Goal: Information Seeking & Learning: Learn about a topic

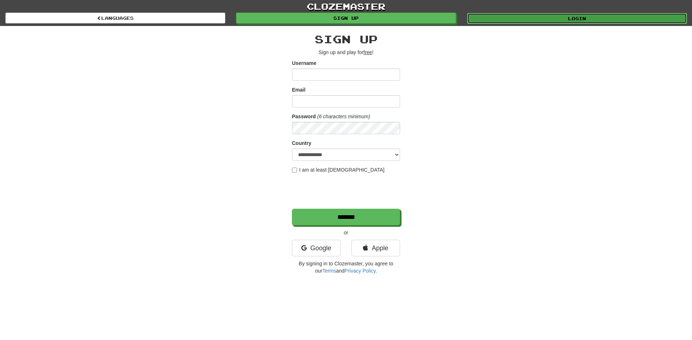
click at [503, 18] on link "Login" at bounding box center [577, 18] width 220 height 11
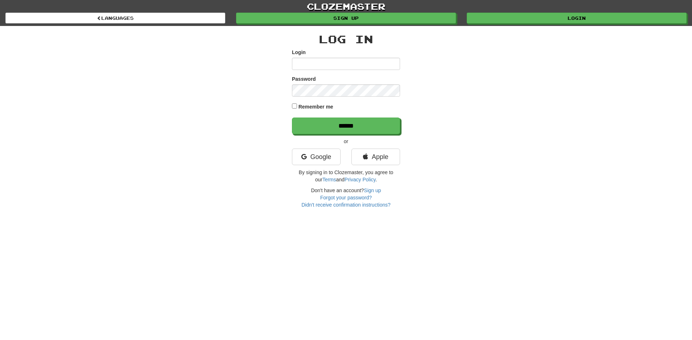
type input "**********"
click at [357, 123] on input "******" at bounding box center [346, 126] width 108 height 17
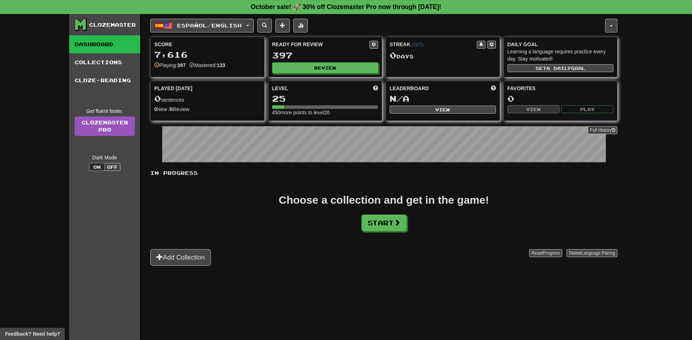
click at [122, 25] on div "Clozemaster" at bounding box center [112, 24] width 47 height 7
click at [613, 22] on button "button" at bounding box center [611, 26] width 12 height 14
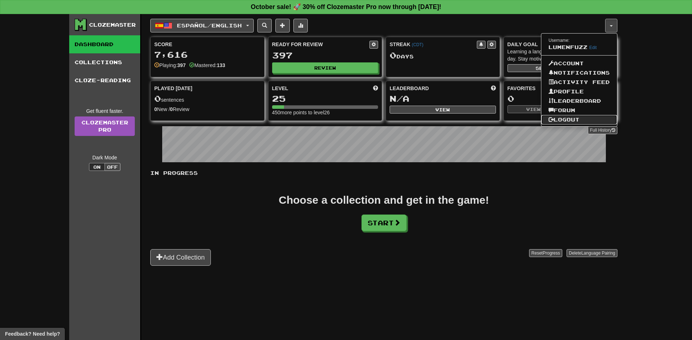
click at [564, 122] on link "Logout" at bounding box center [580, 119] width 76 height 9
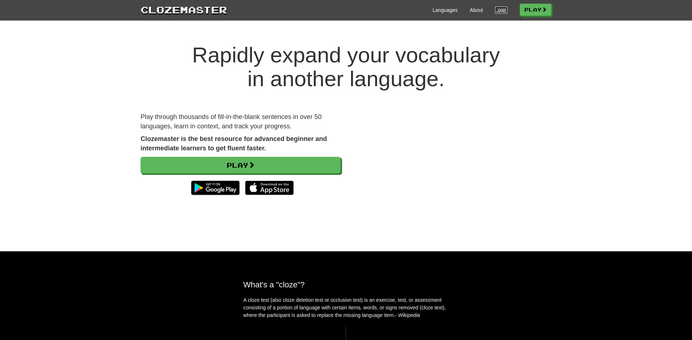
click at [498, 9] on link "Login" at bounding box center [501, 9] width 12 height 7
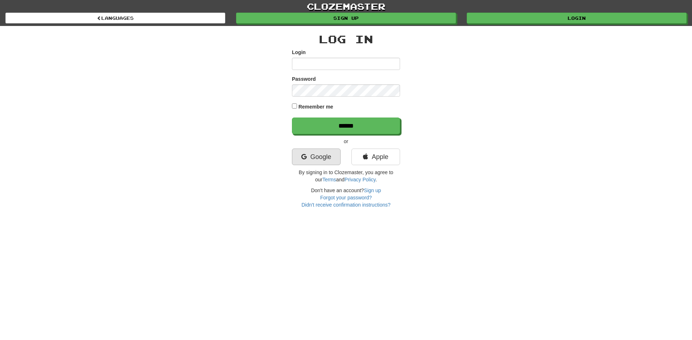
type input "**********"
click at [324, 156] on link "Google" at bounding box center [316, 157] width 49 height 17
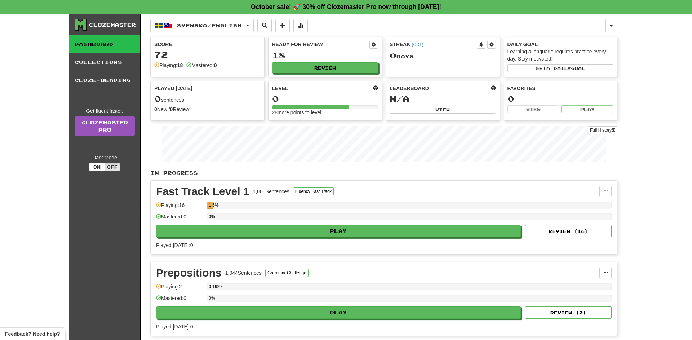
scroll to position [0, 0]
click at [129, 125] on link "Clozemaster Pro" at bounding box center [105, 125] width 60 height 19
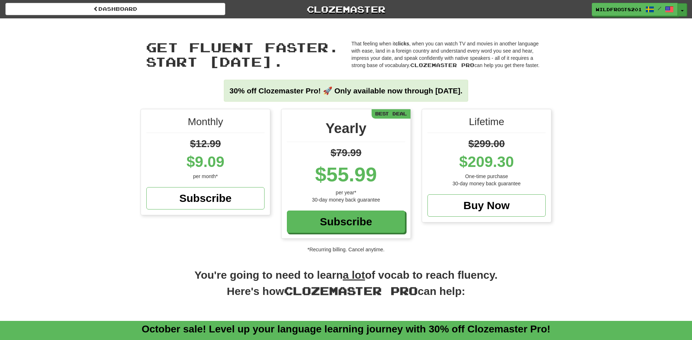
click at [680, 10] on button "Toggle Dropdown" at bounding box center [682, 9] width 9 height 13
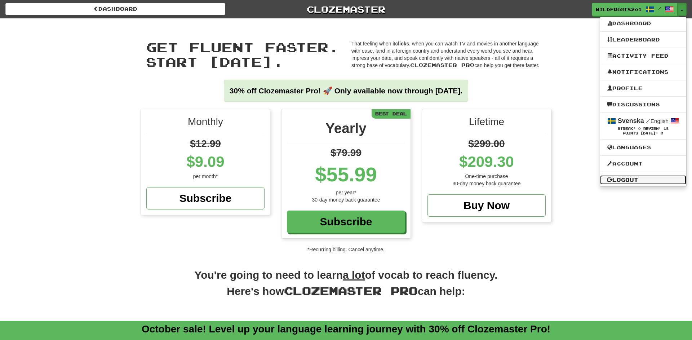
click at [627, 180] on link "Logout" at bounding box center [643, 179] width 86 height 9
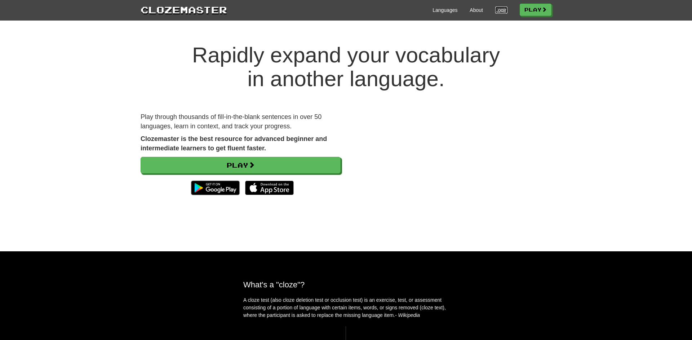
click at [502, 8] on link "Login" at bounding box center [501, 9] width 12 height 7
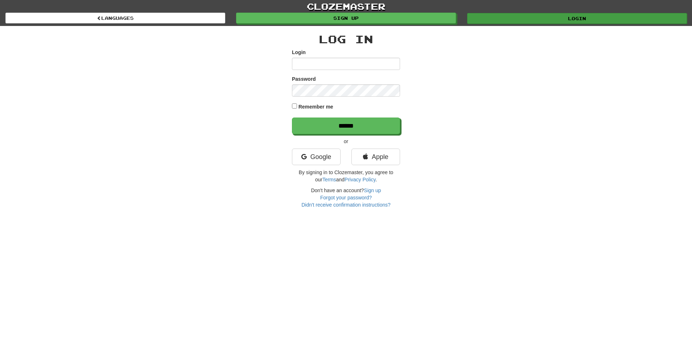
type input "**********"
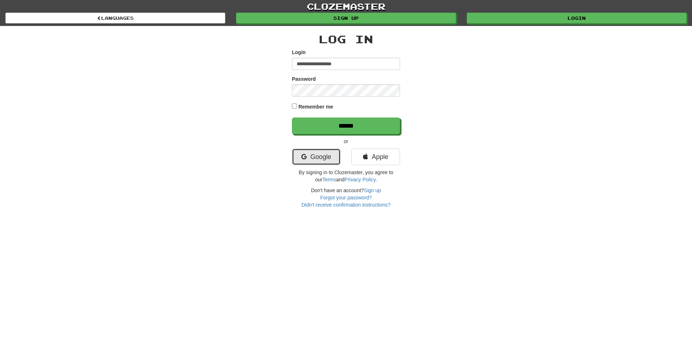
click at [322, 160] on link "Google" at bounding box center [316, 157] width 49 height 17
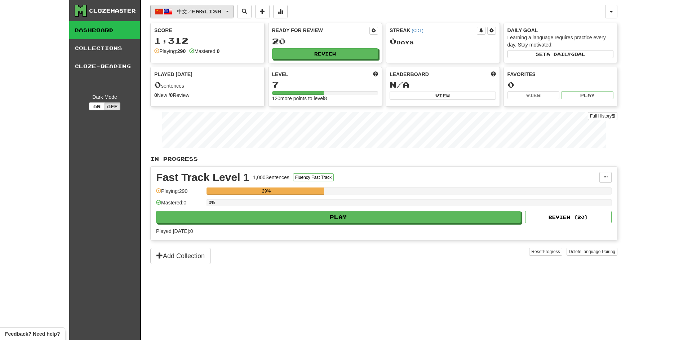
click at [233, 14] on button "中文 / English" at bounding box center [191, 12] width 83 height 14
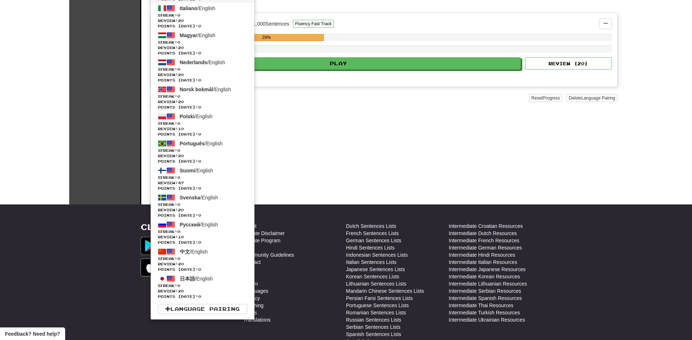
scroll to position [155, 0]
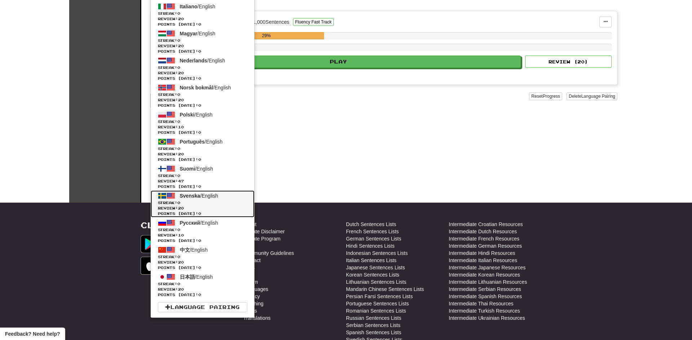
click at [210, 197] on span "Svenska / English" at bounding box center [199, 196] width 39 height 6
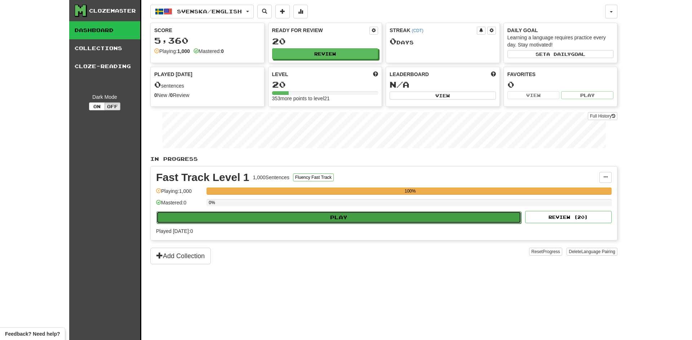
click at [331, 216] on button "Play" at bounding box center [338, 217] width 365 height 12
select select "**"
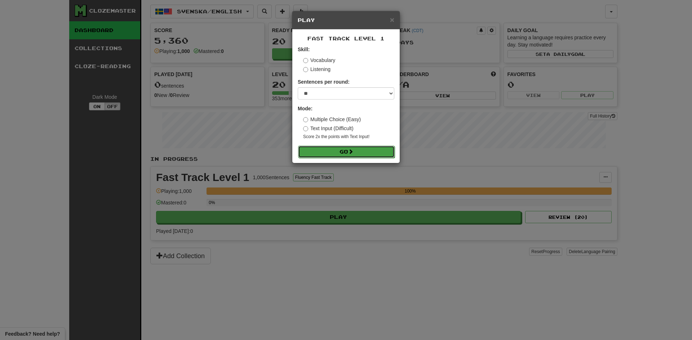
click at [348, 155] on button "Go" at bounding box center [346, 152] width 97 height 12
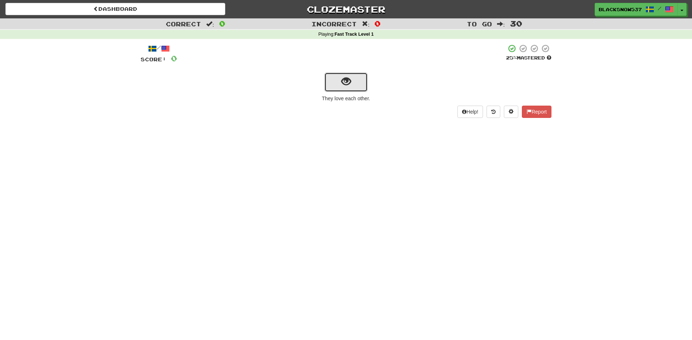
click at [345, 88] on button "show sentence" at bounding box center [346, 81] width 43 height 19
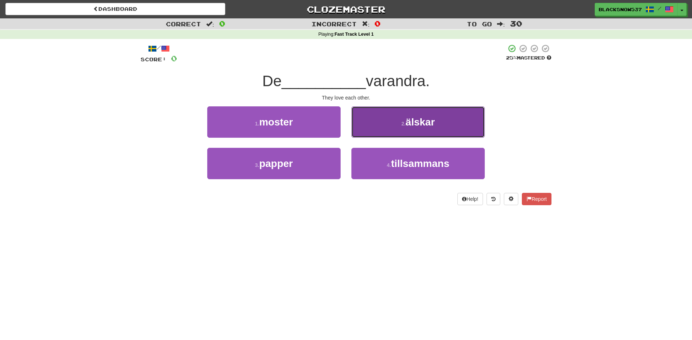
click at [376, 108] on button "2 . älskar" at bounding box center [418, 121] width 133 height 31
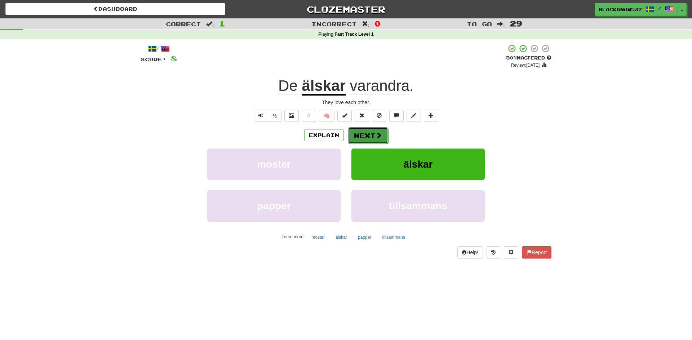
click at [366, 131] on button "Next" at bounding box center [368, 135] width 40 height 17
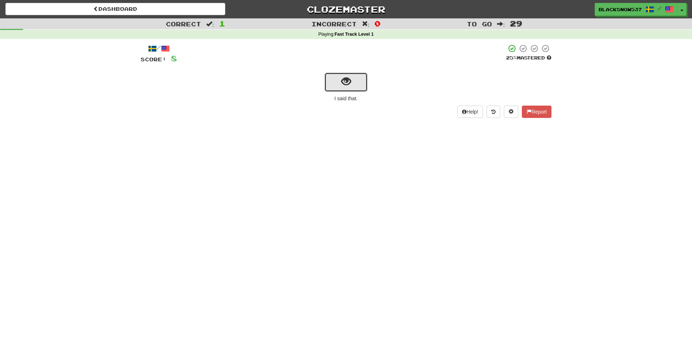
click at [350, 87] on span "show sentence" at bounding box center [346, 82] width 10 height 10
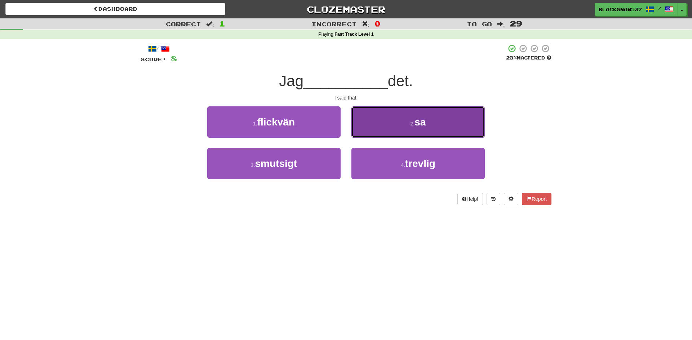
click at [383, 109] on button "2 . sa" at bounding box center [418, 121] width 133 height 31
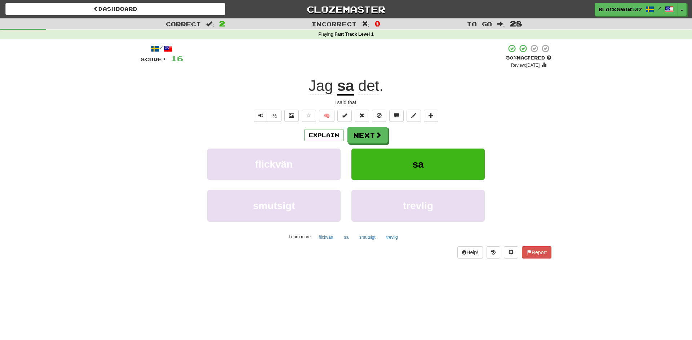
click at [391, 284] on div "Dashboard Clozemaster BlackSnow537 / Toggle Dropdown Dashboard Leaderboard Acti…" at bounding box center [346, 170] width 692 height 340
click at [371, 137] on button "Next" at bounding box center [368, 135] width 40 height 17
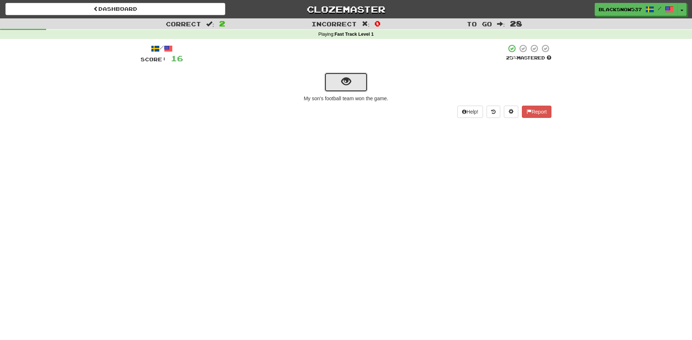
click at [352, 85] on button "show sentence" at bounding box center [346, 81] width 43 height 19
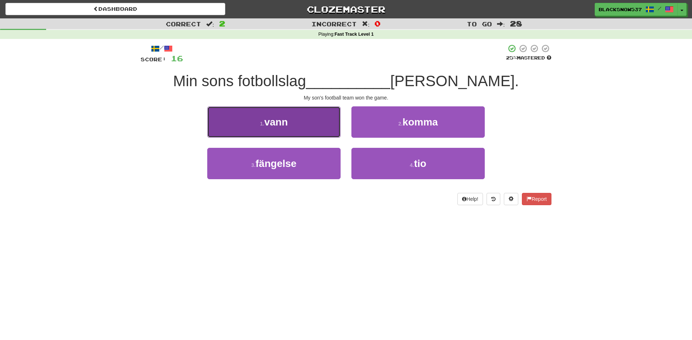
click at [327, 120] on button "1 . [PERSON_NAME]" at bounding box center [273, 121] width 133 height 31
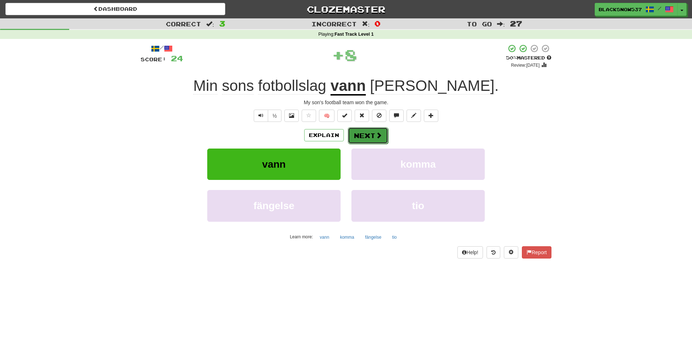
click at [372, 138] on button "Next" at bounding box center [368, 135] width 40 height 17
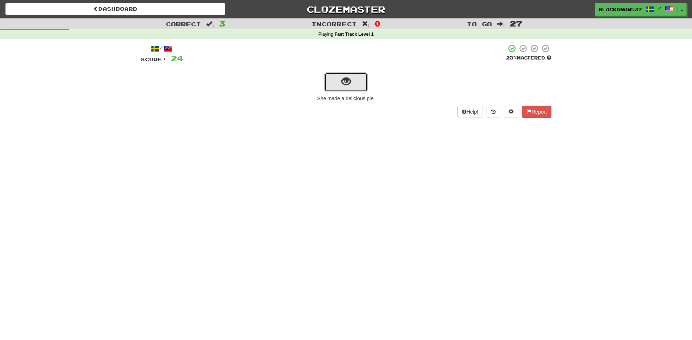
click at [353, 85] on button "show sentence" at bounding box center [346, 81] width 43 height 19
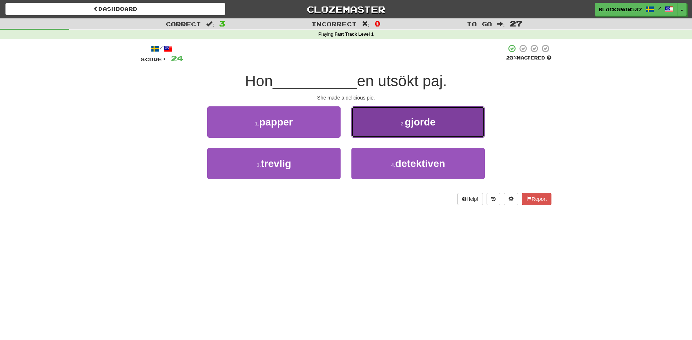
click at [393, 125] on button "2 . gjorde" at bounding box center [418, 121] width 133 height 31
